Goal: Information Seeking & Learning: Learn about a topic

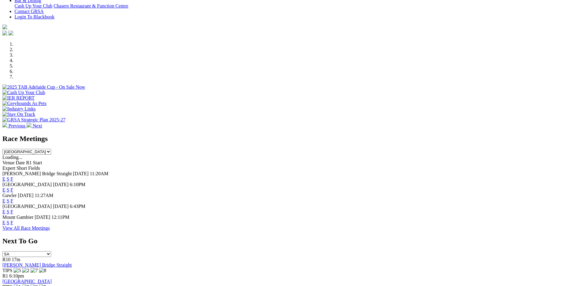
scroll to position [212, 0]
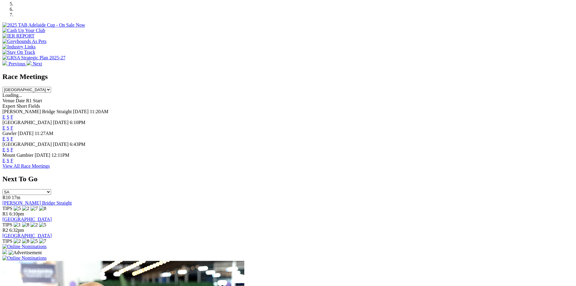
click at [13, 147] on link "F" at bounding box center [12, 149] width 3 height 5
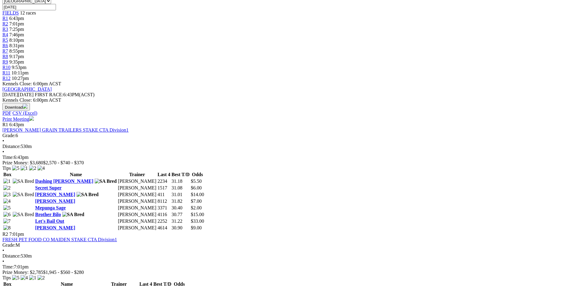
scroll to position [272, 0]
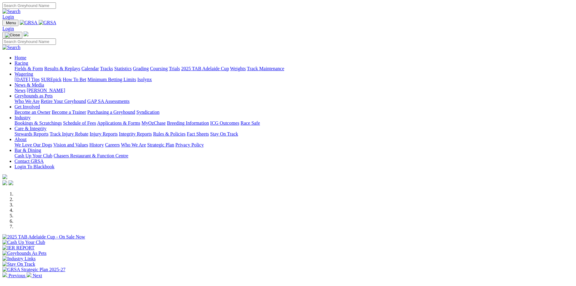
scroll to position [212, 0]
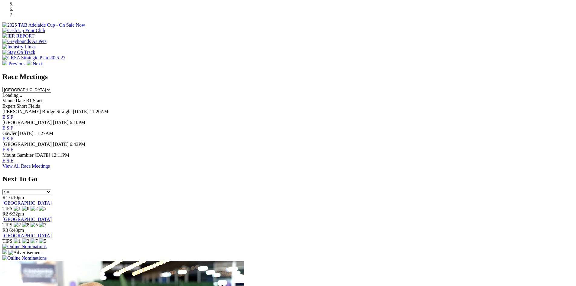
click at [13, 136] on link "F" at bounding box center [12, 138] width 3 height 5
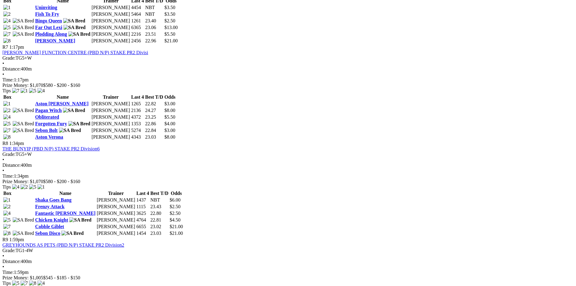
scroll to position [641, 0]
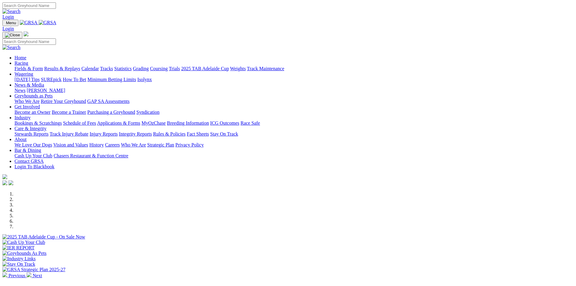
scroll to position [212, 0]
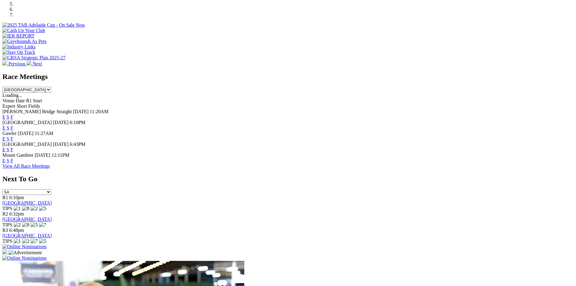
click at [13, 125] on link "F" at bounding box center [12, 127] width 3 height 5
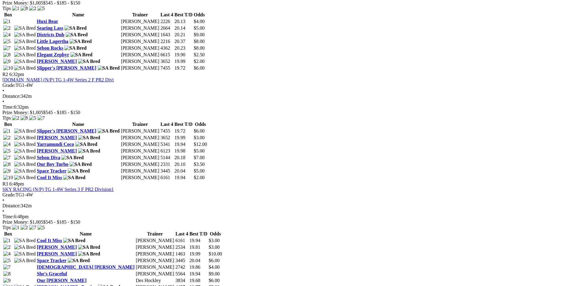
scroll to position [333, 0]
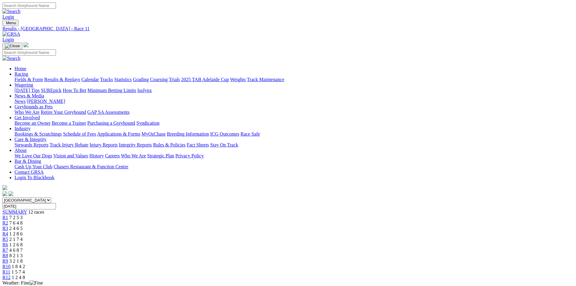
click at [43, 77] on link "Fields & Form" at bounding box center [29, 79] width 28 height 5
